Goal: Task Accomplishment & Management: Complete application form

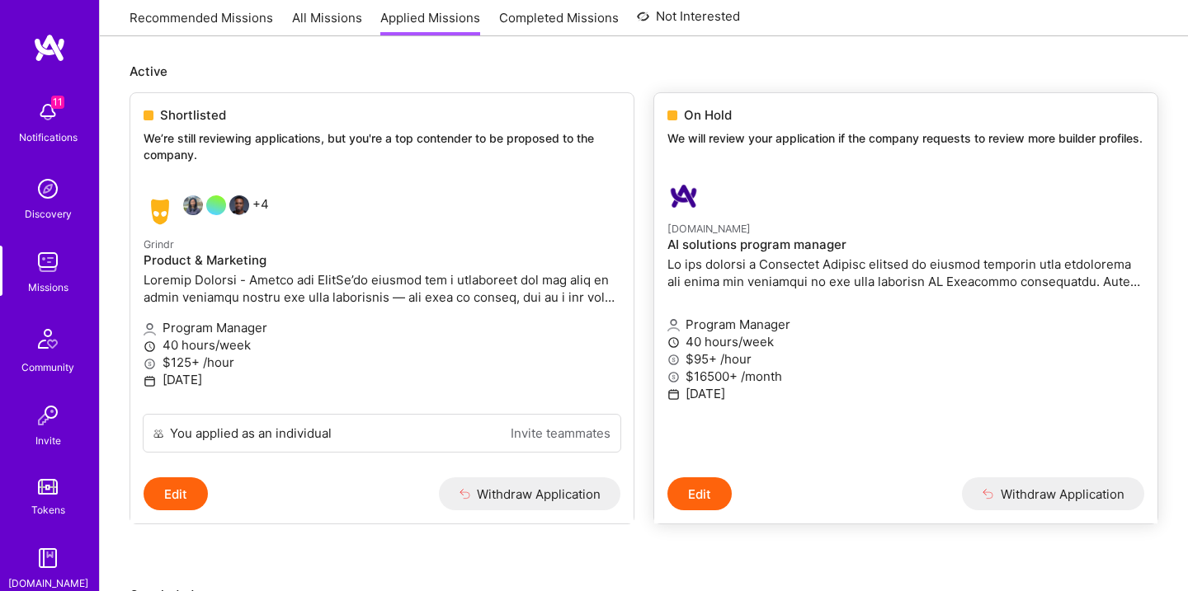
scroll to position [259, 0]
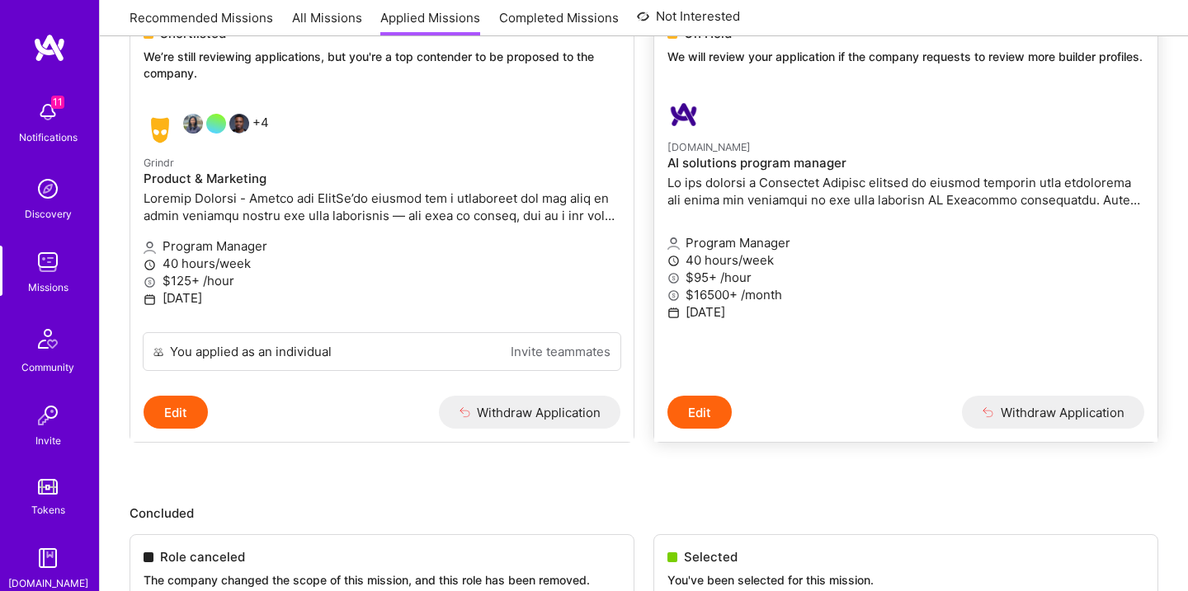
click at [853, 288] on p "$16500+ /month" at bounding box center [905, 294] width 477 height 17
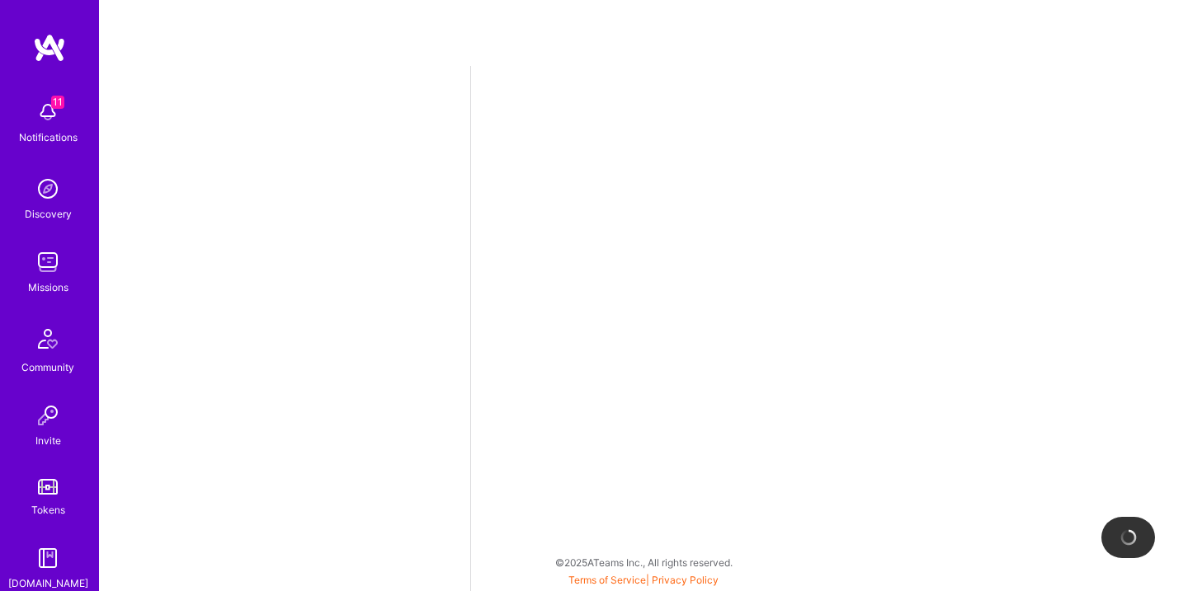
select select "US"
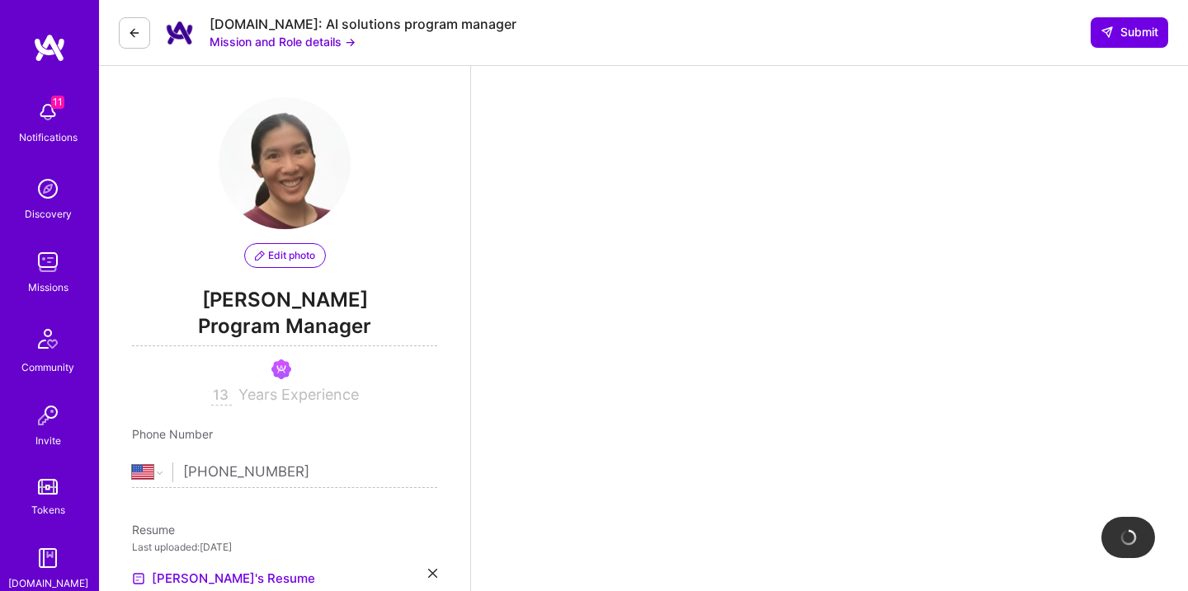
scroll to position [4, 0]
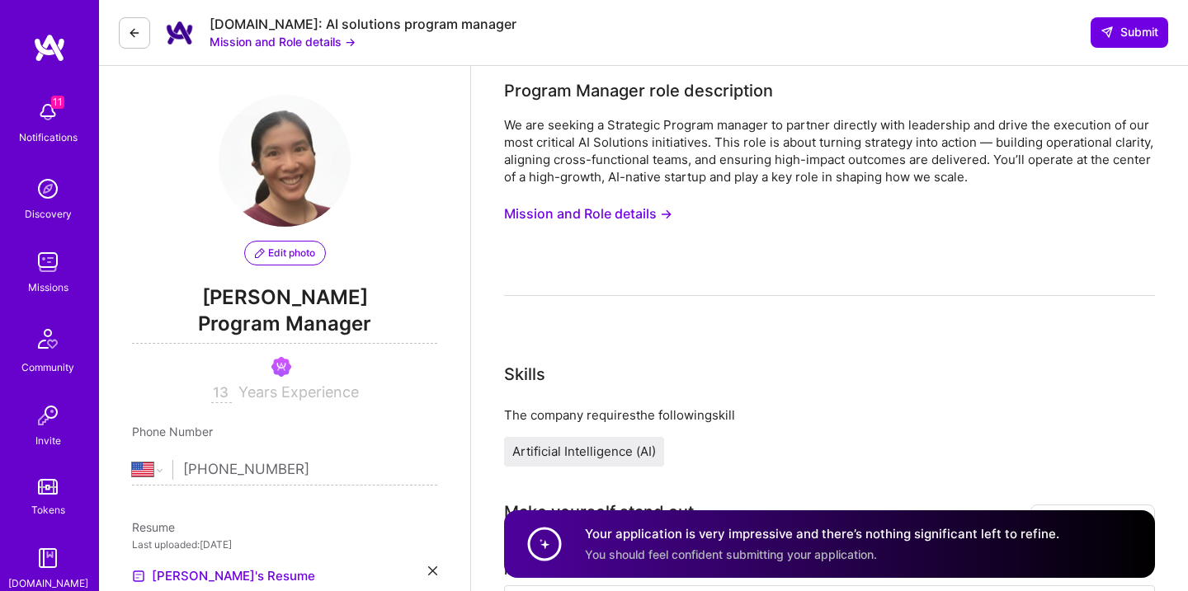
click at [652, 223] on button "Mission and Role details →" at bounding box center [588, 214] width 168 height 31
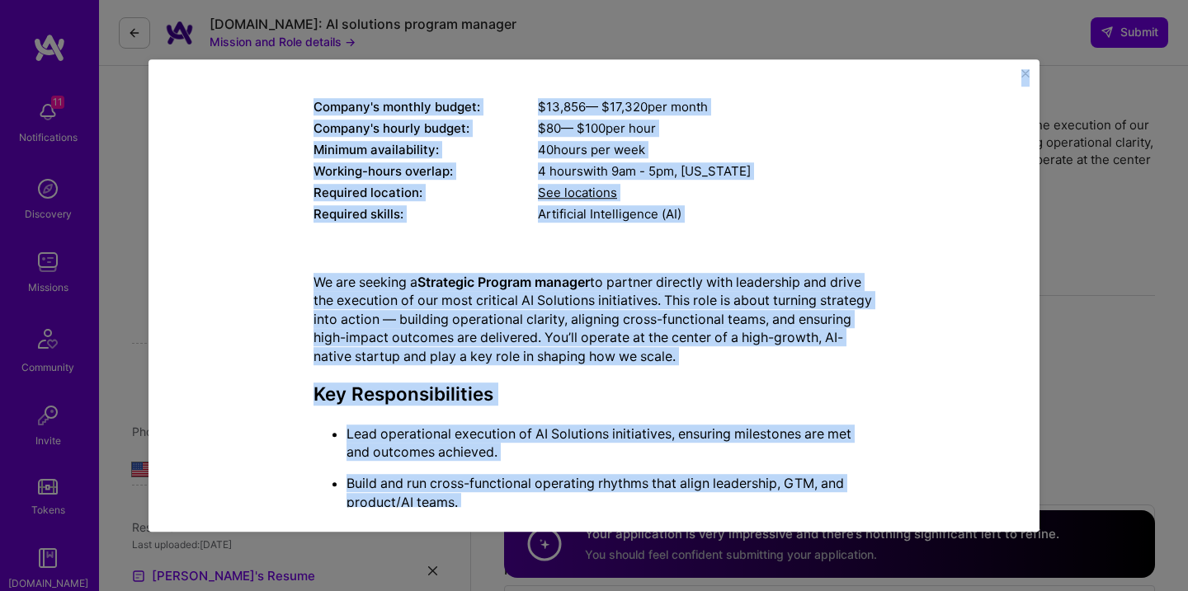
scroll to position [0, 0]
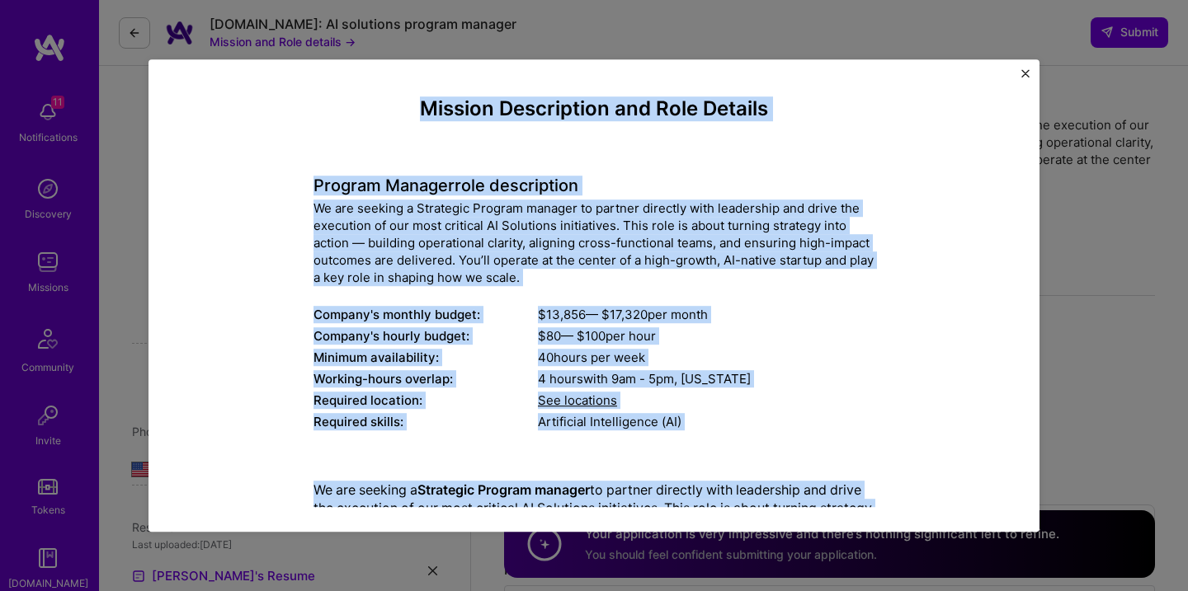
drag, startPoint x: 670, startPoint y: 491, endPoint x: 394, endPoint y: 90, distance: 486.4
click at [394, 90] on div "Mission Description and Role Details Program Manager role description We are se…" at bounding box center [593, 296] width 841 height 424
copy div "Loremip Dolorsitame con Adip Elitsed Doeiusm Tempori utla etdoloremag Al eni ad…"
